Goal: Information Seeking & Learning: Learn about a topic

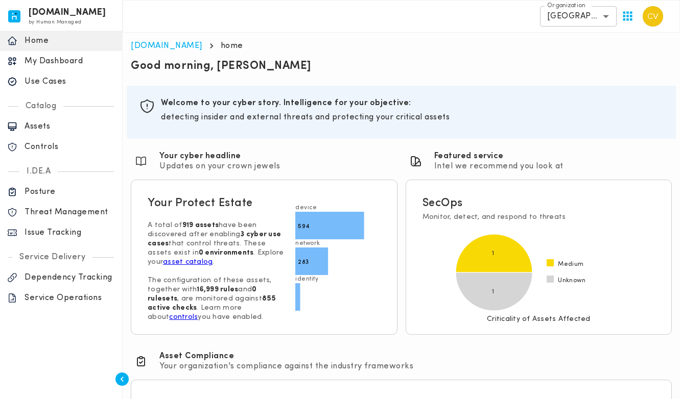
click at [42, 79] on p "Use Cases" at bounding box center [70, 82] width 90 height 10
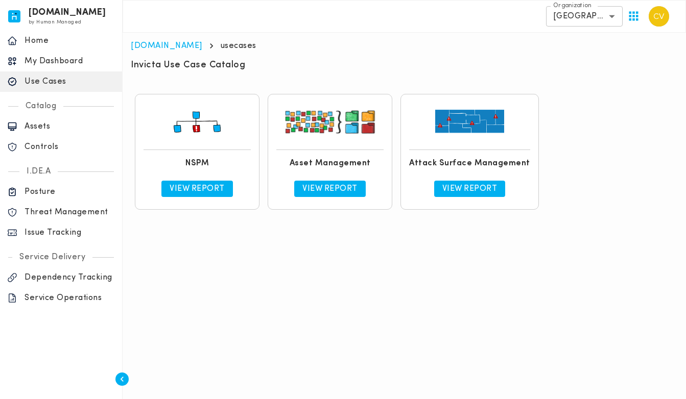
click at [201, 191] on p "View Report" at bounding box center [196, 189] width 55 height 10
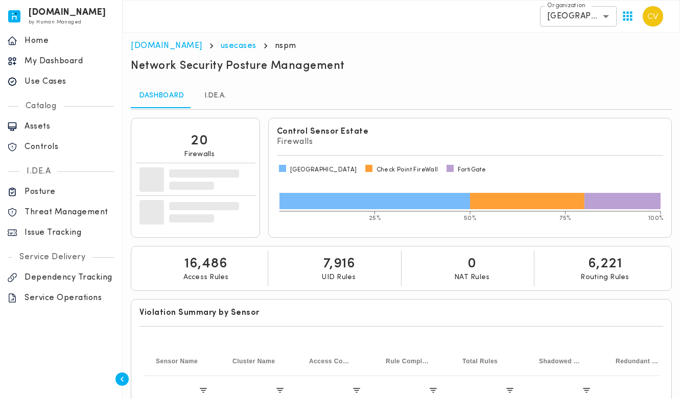
click at [213, 97] on link "I.DE.A." at bounding box center [215, 96] width 46 height 25
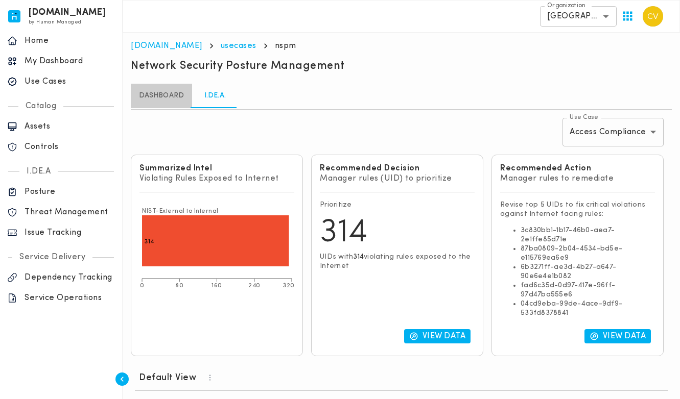
click at [165, 98] on link "Dashboard" at bounding box center [161, 96] width 61 height 25
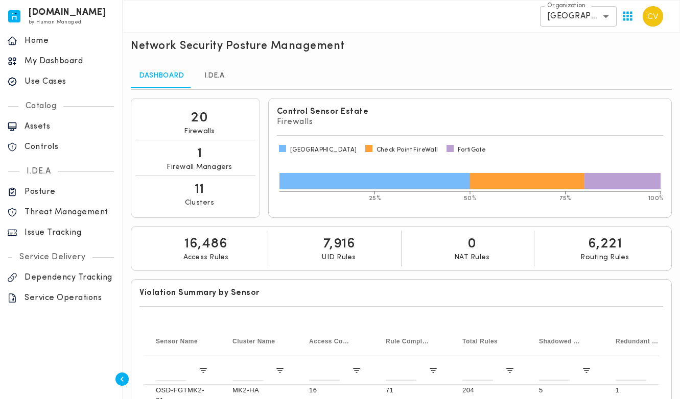
scroll to position [257, 0]
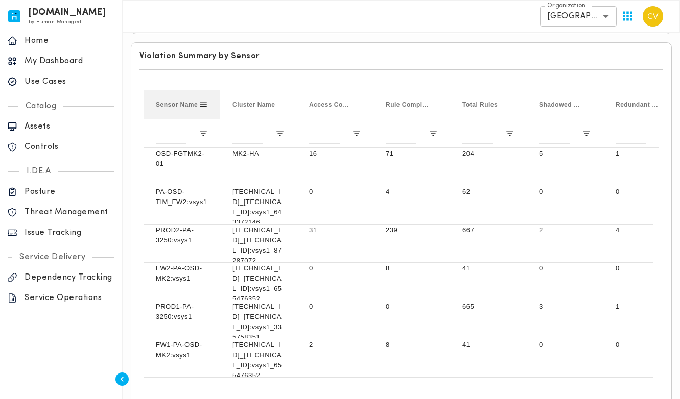
click at [177, 102] on span "Sensor Name" at bounding box center [177, 104] width 42 height 7
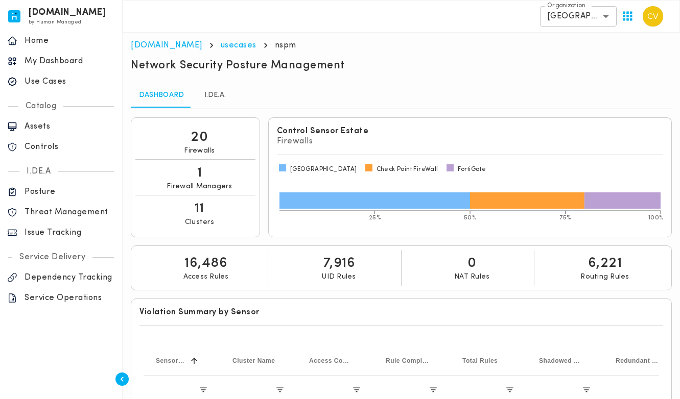
scroll to position [0, 0]
click at [214, 96] on link "I.DE.A." at bounding box center [215, 96] width 46 height 25
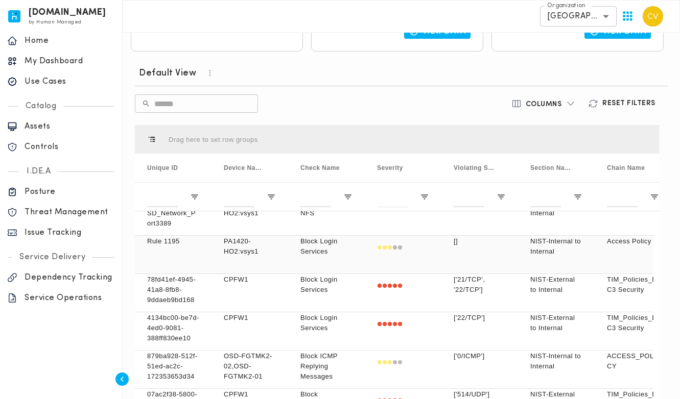
scroll to position [204, 0]
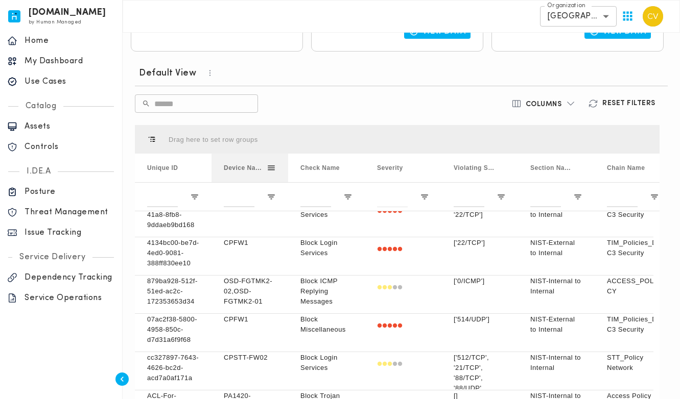
click at [270, 168] on span at bounding box center [270, 167] width 9 height 9
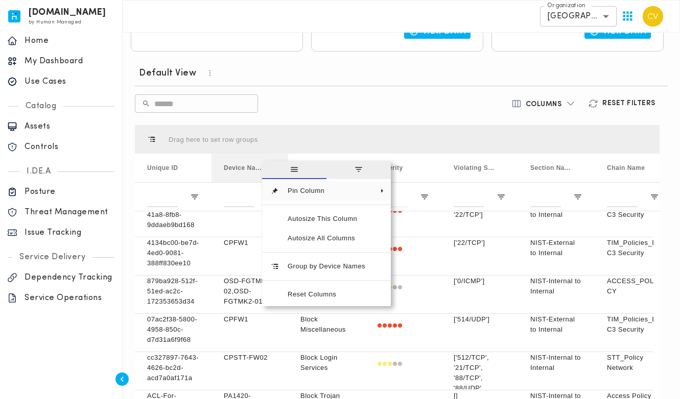
click at [239, 166] on span "Device Names" at bounding box center [245, 167] width 43 height 7
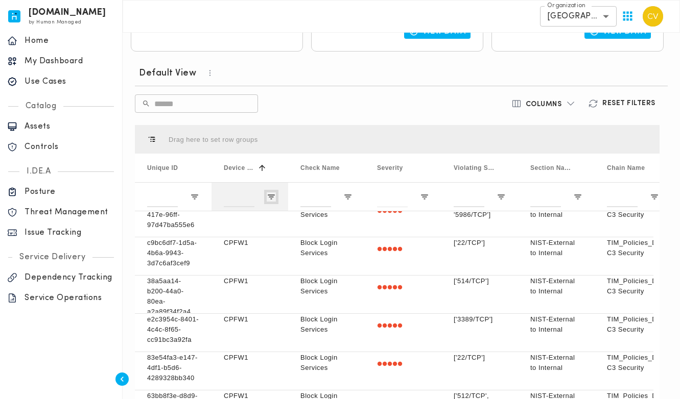
click at [269, 196] on span "Open Filter Menu" at bounding box center [270, 196] width 9 height 9
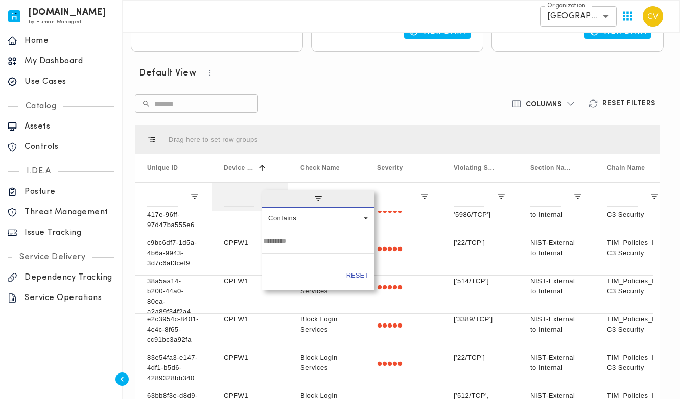
click at [269, 196] on span "filter" at bounding box center [318, 199] width 112 height 18
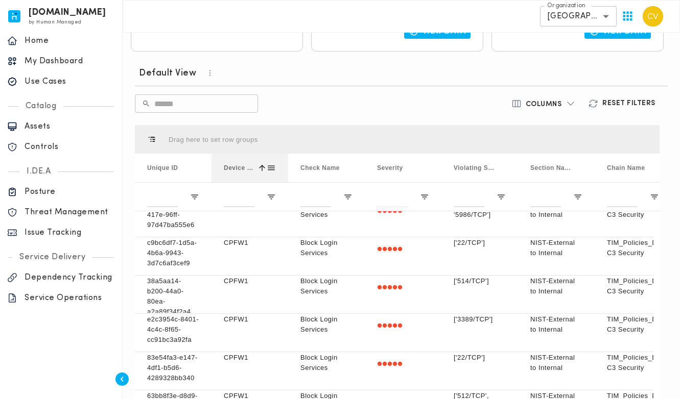
click at [245, 168] on span "Device Names" at bounding box center [239, 167] width 30 height 7
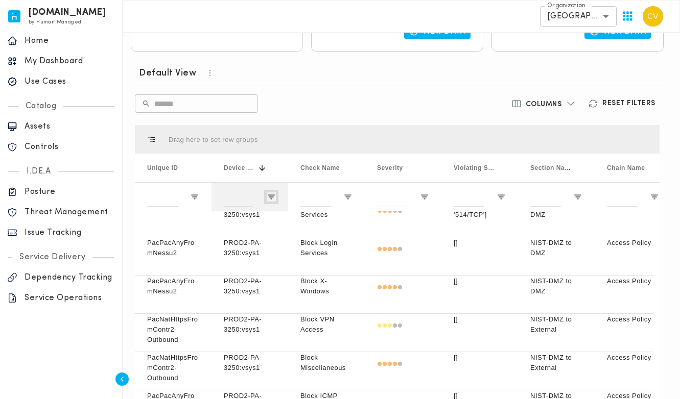
click at [271, 197] on span "Open Filter Menu" at bounding box center [270, 196] width 9 height 9
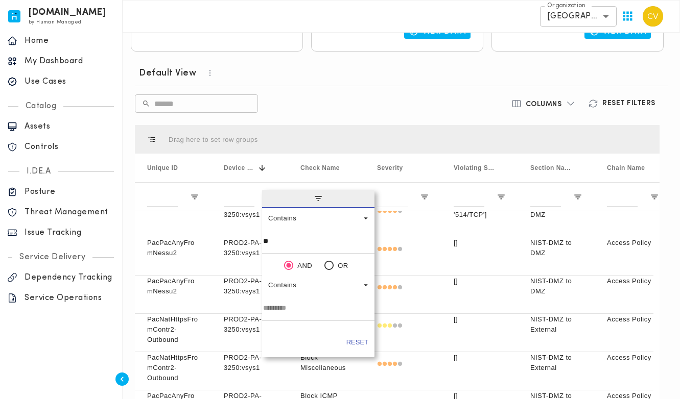
type input "***"
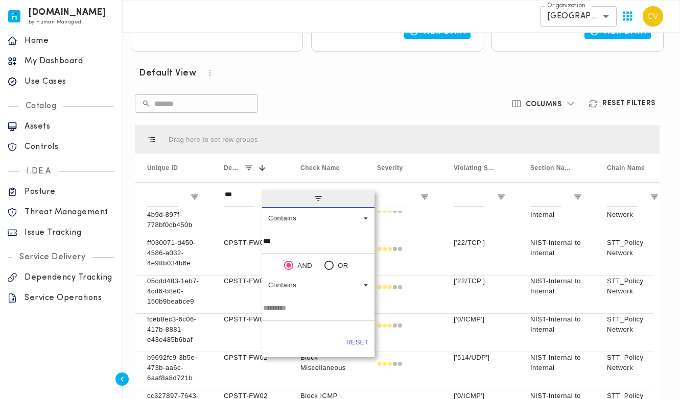
click at [338, 118] on div "Default View ​ ​ Columns Reset Filters Press ENTER to sort. Press ALT DOWN to o…" at bounding box center [397, 257] width 532 height 395
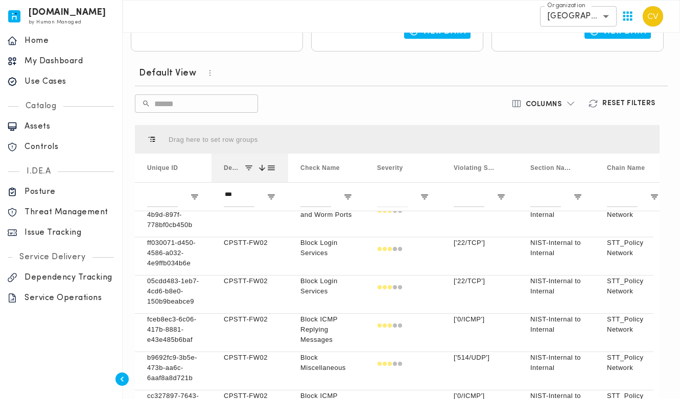
click at [251, 167] on span at bounding box center [248, 167] width 9 height 9
click at [270, 167] on span at bounding box center [270, 167] width 9 height 9
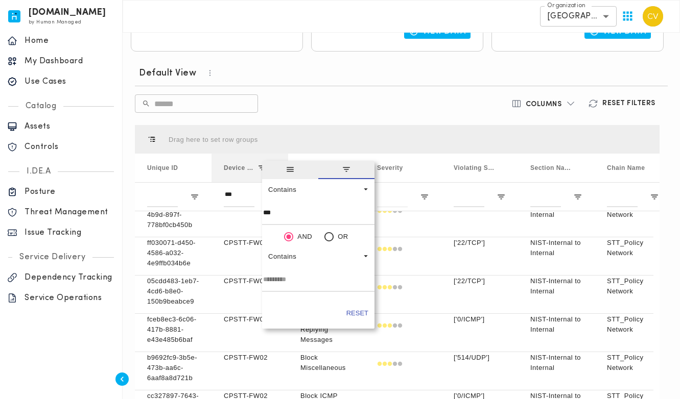
click at [270, 167] on span "general" at bounding box center [290, 170] width 56 height 18
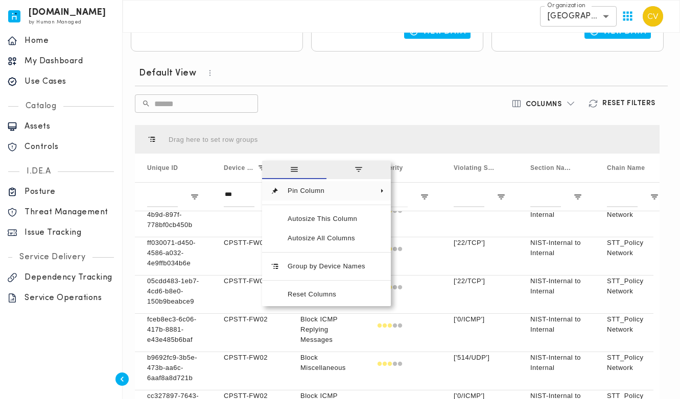
click at [328, 126] on div "Drag here to set row groups" at bounding box center [397, 139] width 524 height 29
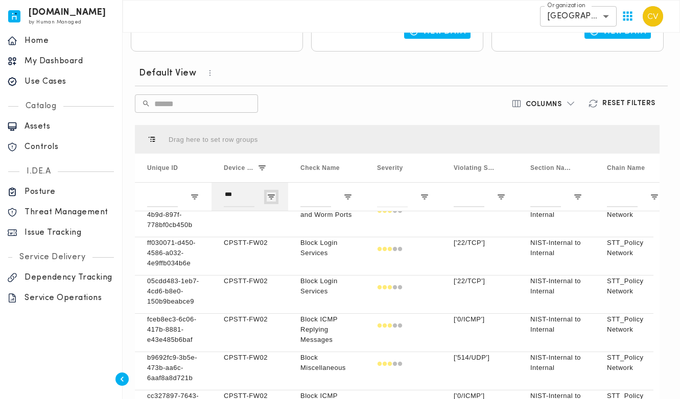
click at [266, 196] on span "Open Filter Menu" at bounding box center [270, 196] width 9 height 9
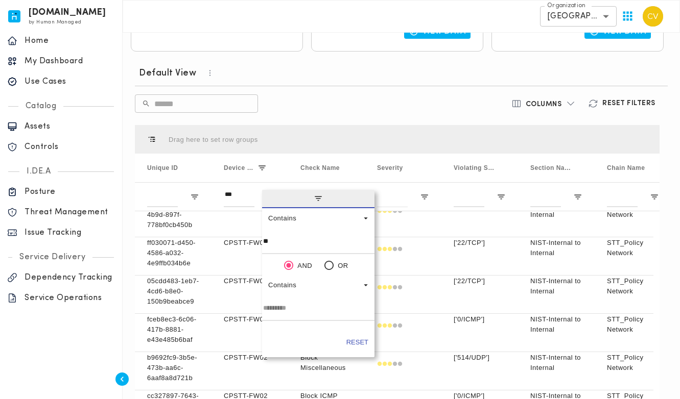
type input "*"
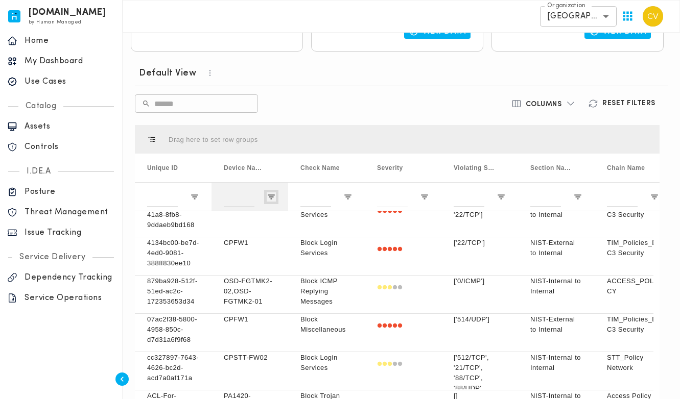
click at [270, 197] on span "Open Filter Menu" at bounding box center [270, 196] width 9 height 9
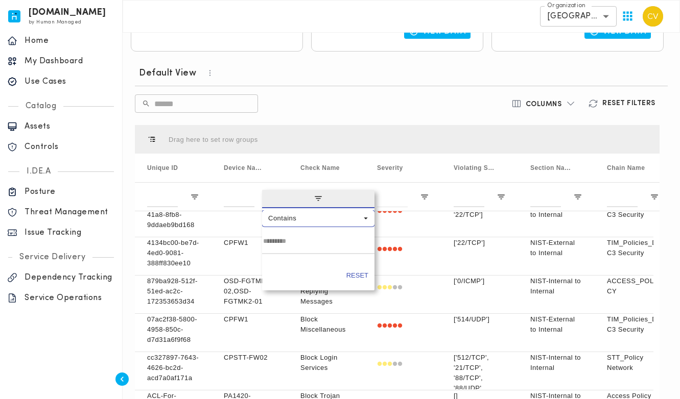
click at [361, 223] on span "Filtering operator" at bounding box center [365, 218] width 9 height 9
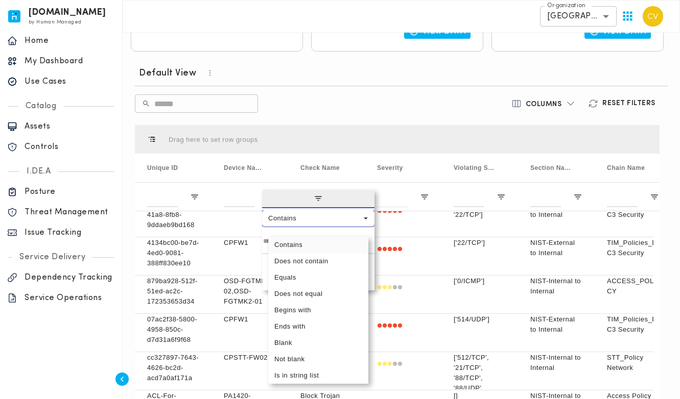
click at [338, 87] on div "Default View ​ ​ Columns Reset Filters Press ENTER to sort. Press ALT DOWN to o…" at bounding box center [397, 257] width 532 height 395
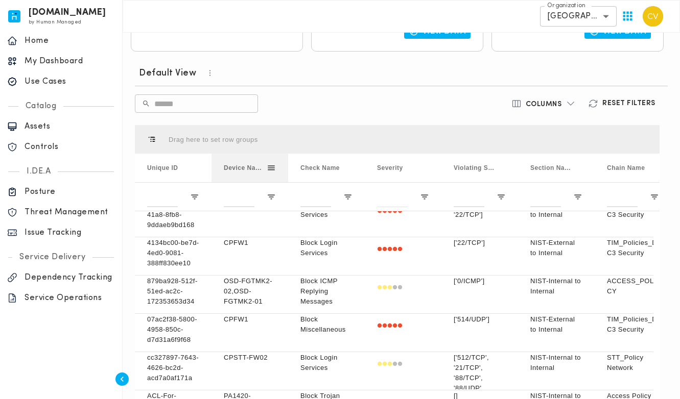
click at [236, 166] on span "Device Names" at bounding box center [245, 167] width 43 height 7
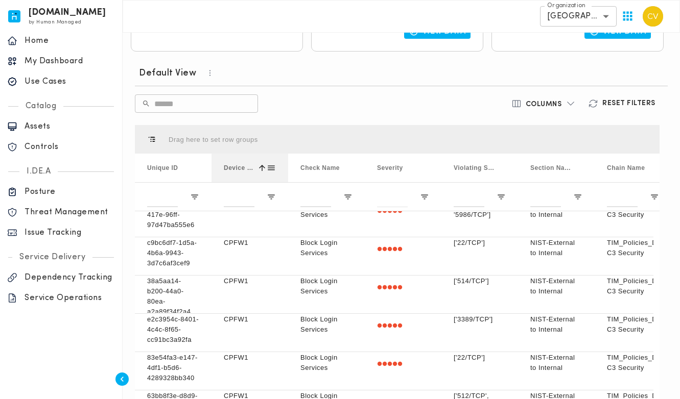
click at [236, 166] on span "Device Names" at bounding box center [239, 167] width 30 height 7
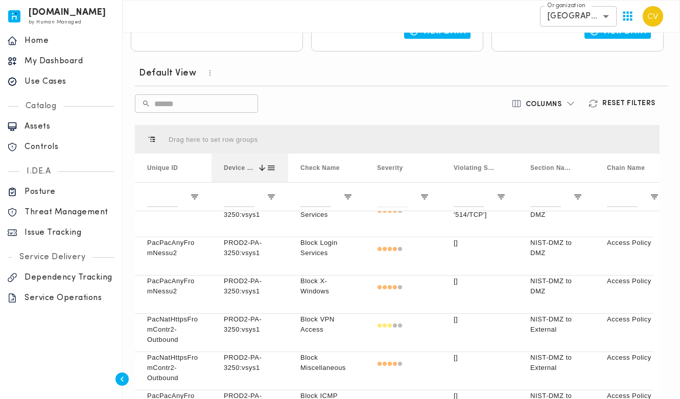
click at [271, 167] on span at bounding box center [270, 167] width 9 height 9
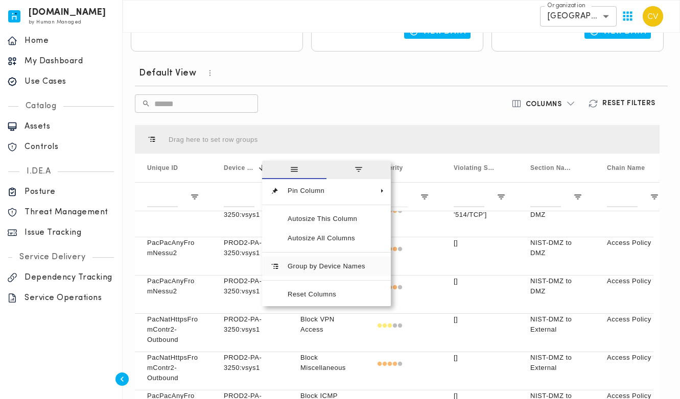
click at [326, 271] on span "Group by Device Names" at bounding box center [326, 266] width 94 height 19
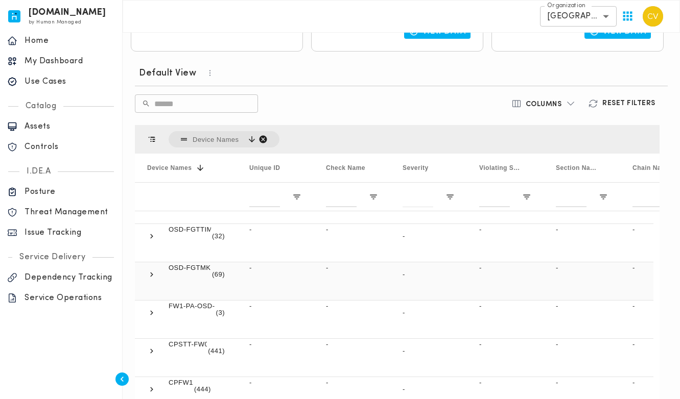
scroll to position [368, 0]
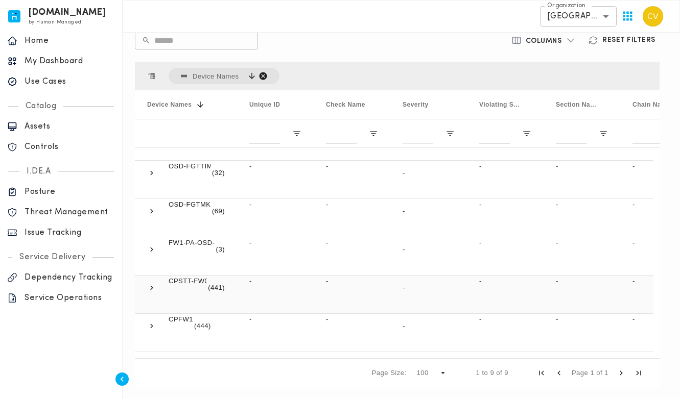
click at [148, 286] on span at bounding box center [151, 287] width 9 height 9
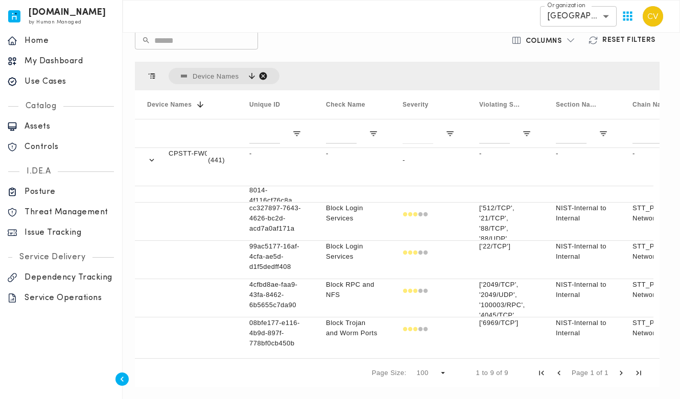
scroll to position [328, 0]
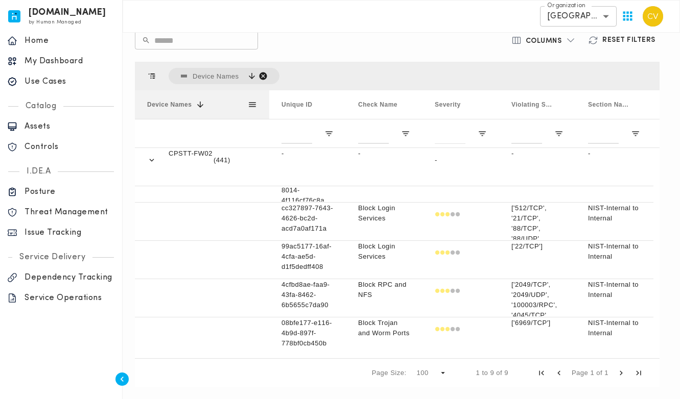
drag, startPoint x: 236, startPoint y: 101, endPoint x: 269, endPoint y: 103, distance: 32.2
click at [269, 103] on div at bounding box center [269, 104] width 4 height 29
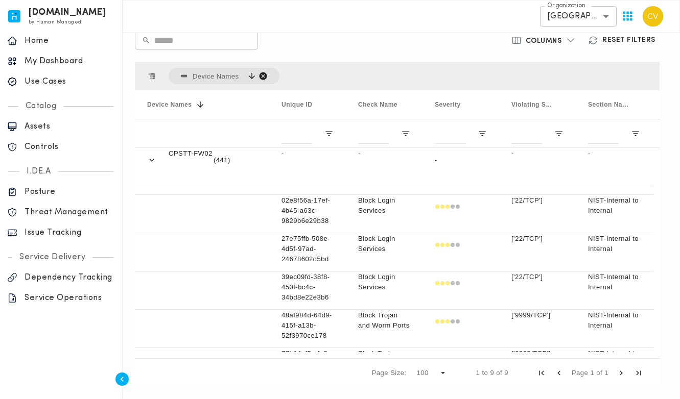
scroll to position [1112, 0]
